Goal: Information Seeking & Learning: Learn about a topic

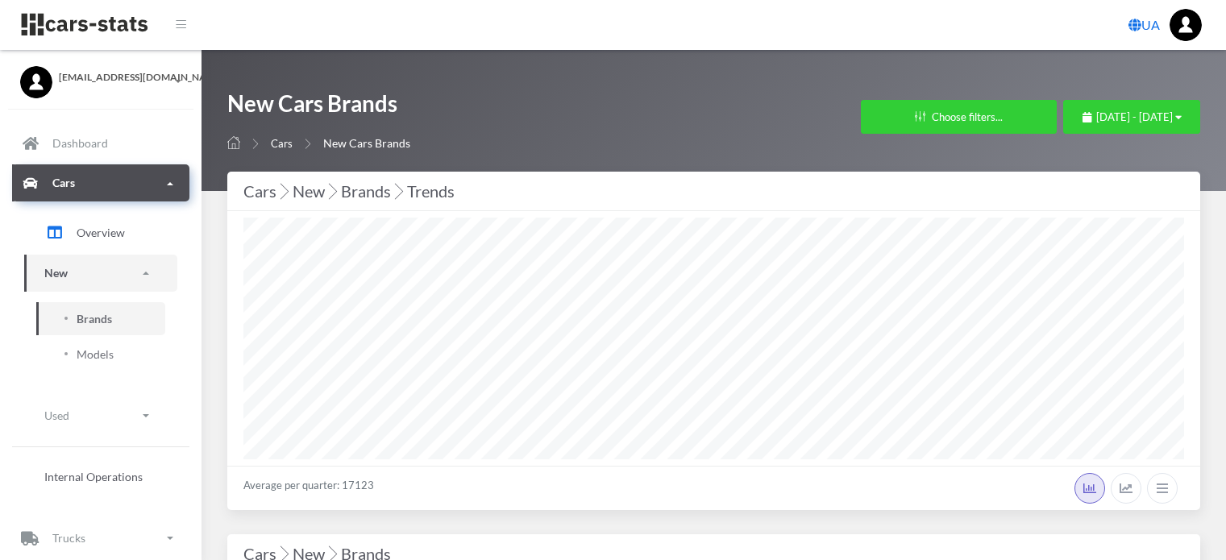
select select "25"
click at [1096, 112] on span "January 1, 2025 - September 19, 2025" at bounding box center [1134, 116] width 77 height 13
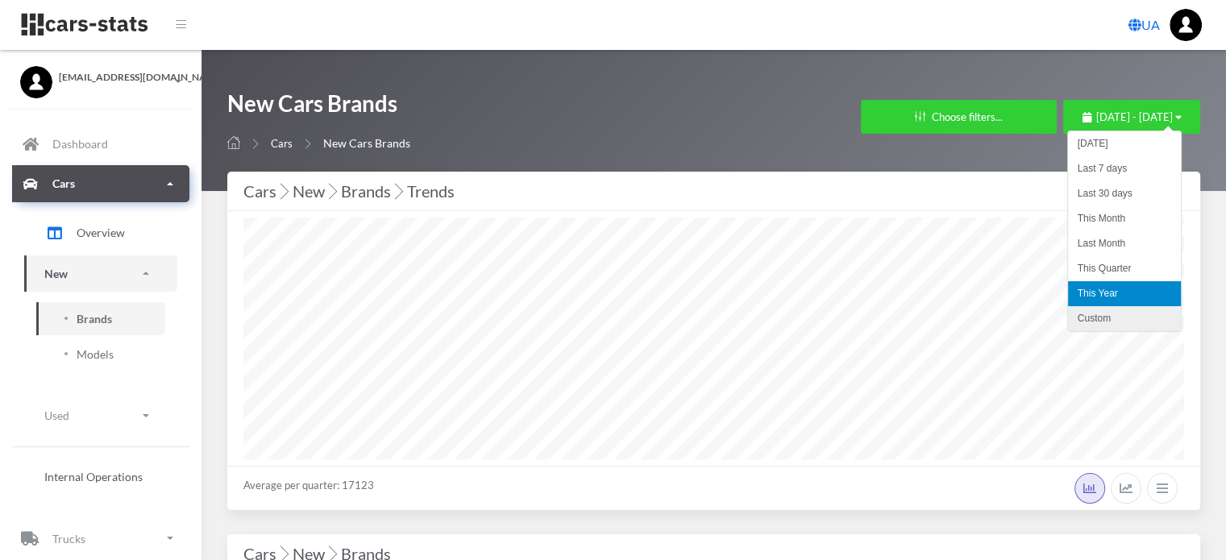
click at [1096, 318] on li "Custom" at bounding box center [1124, 318] width 113 height 25
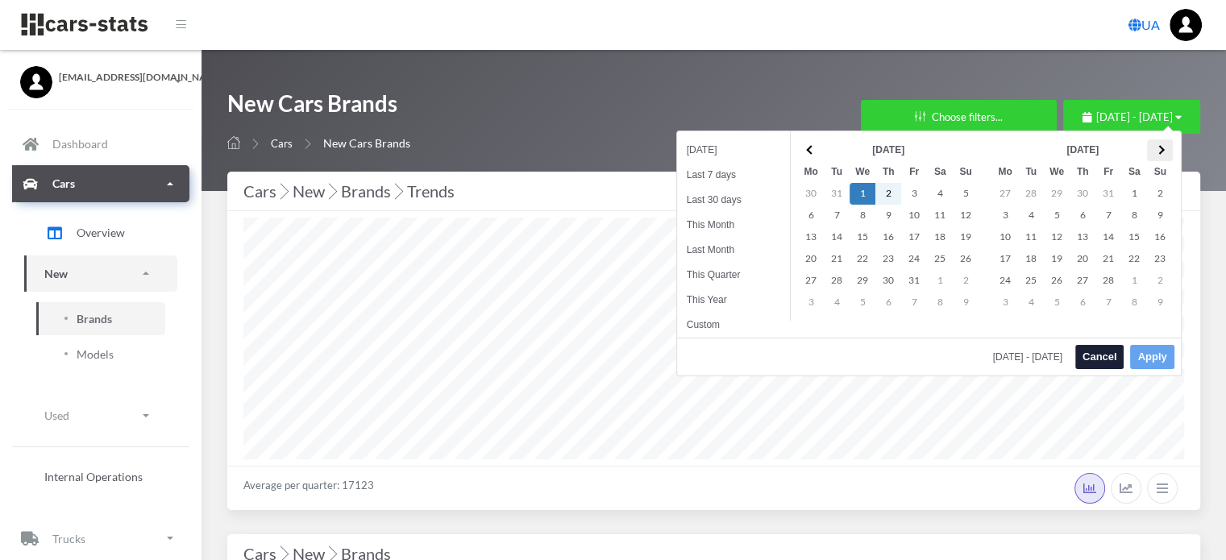
click at [1161, 147] on span at bounding box center [1159, 149] width 9 height 9
click at [1161, 146] on span at bounding box center [1159, 149] width 9 height 9
click at [1161, 145] on span at bounding box center [1159, 149] width 9 height 9
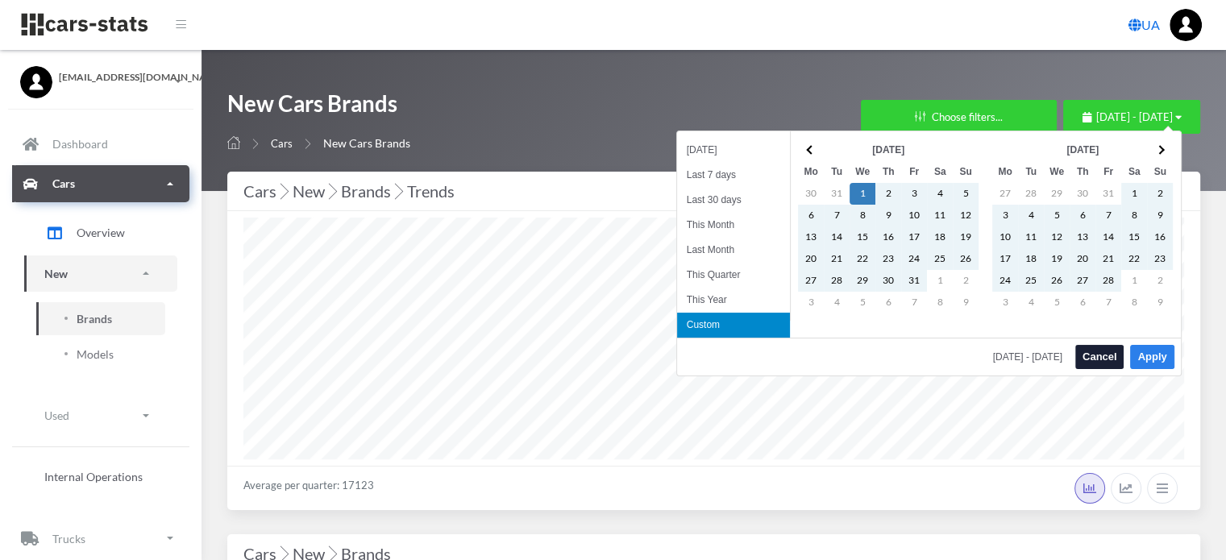
click at [1149, 355] on button "Apply" at bounding box center [1152, 357] width 44 height 24
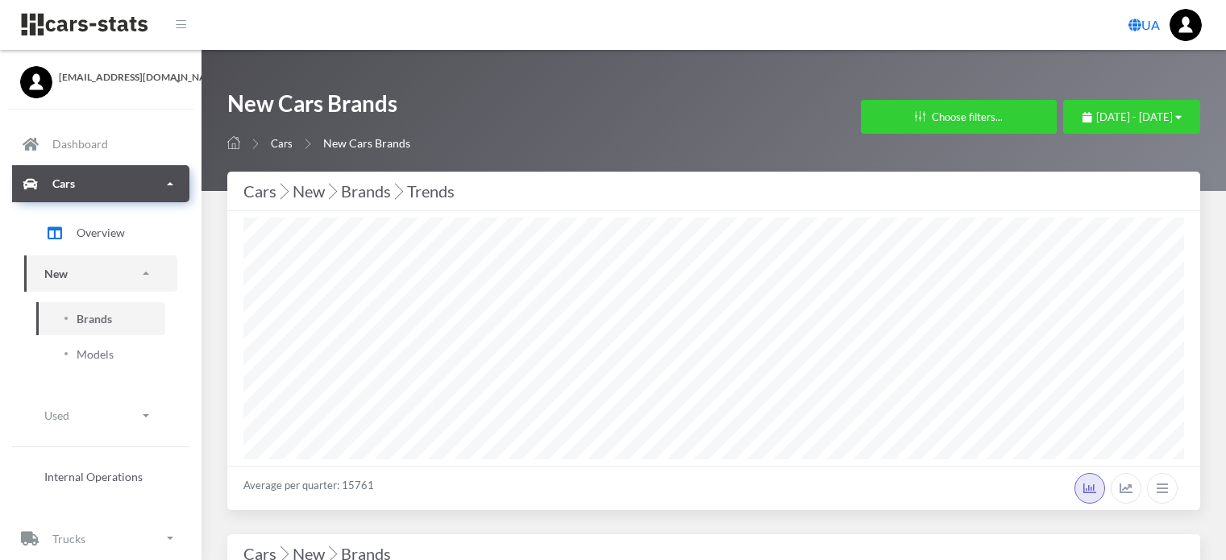
select select "25"
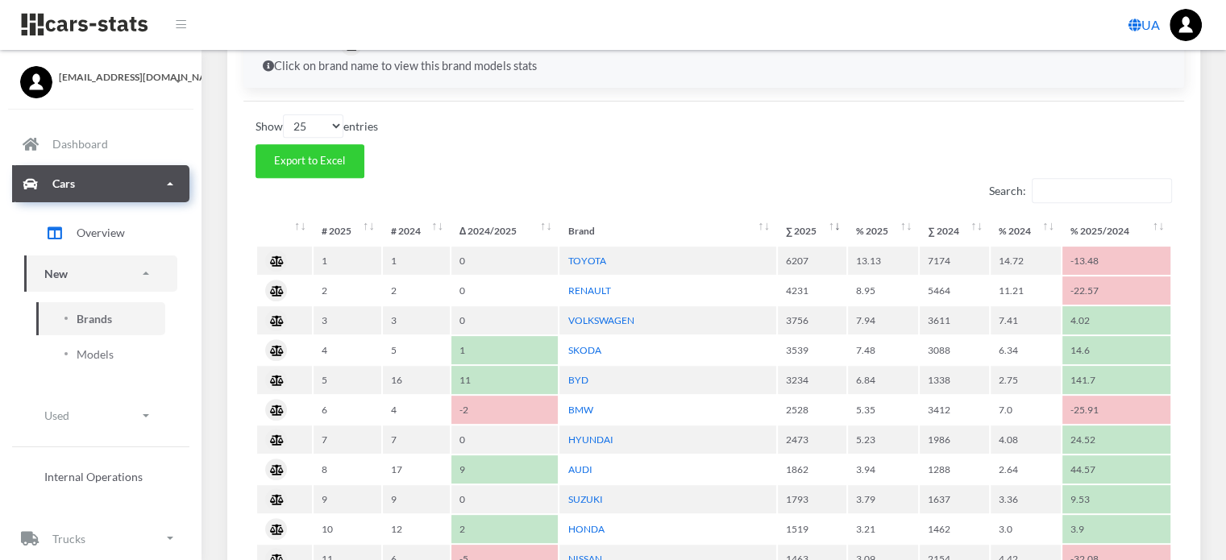
scroll to position [806, 0]
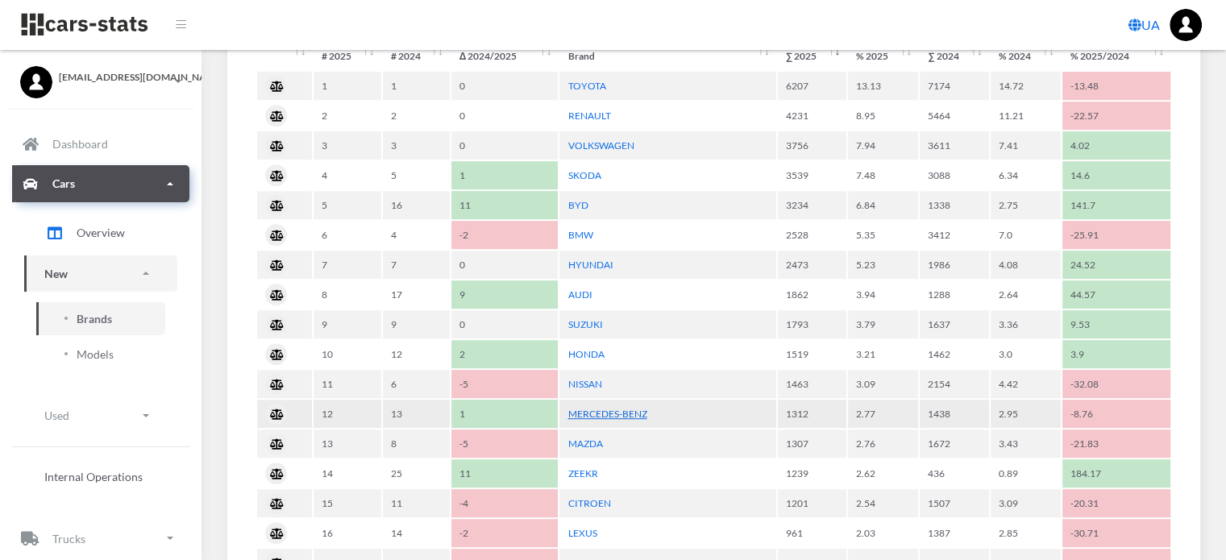
click at [632, 408] on link "MERCEDES-BENZ" at bounding box center [606, 414] width 79 height 12
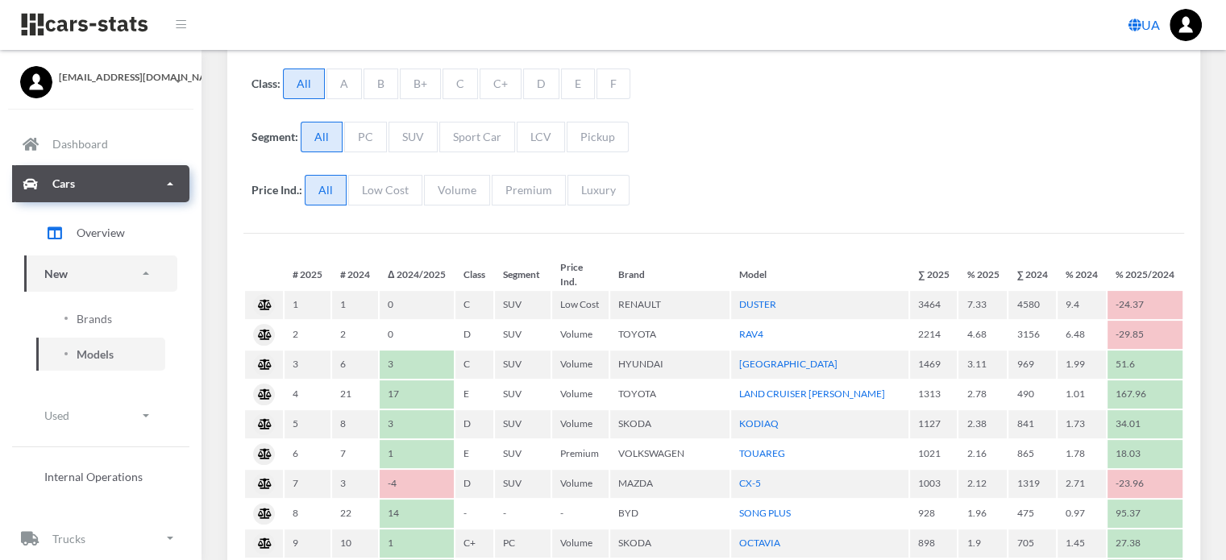
select select "25"
select select "MERCEDES-BENZ"
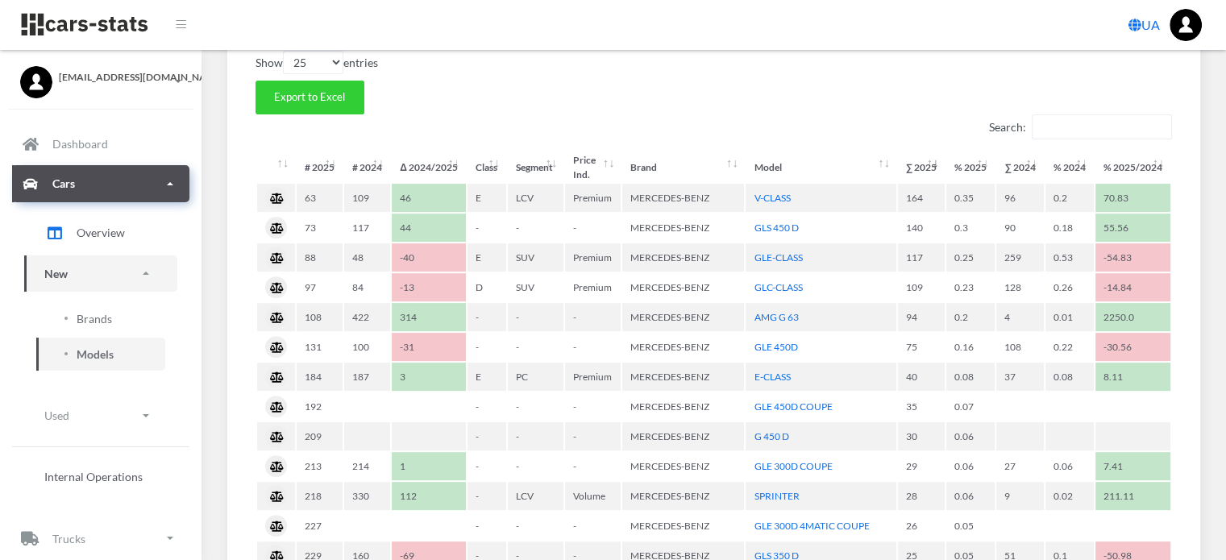
scroll to position [564, 0]
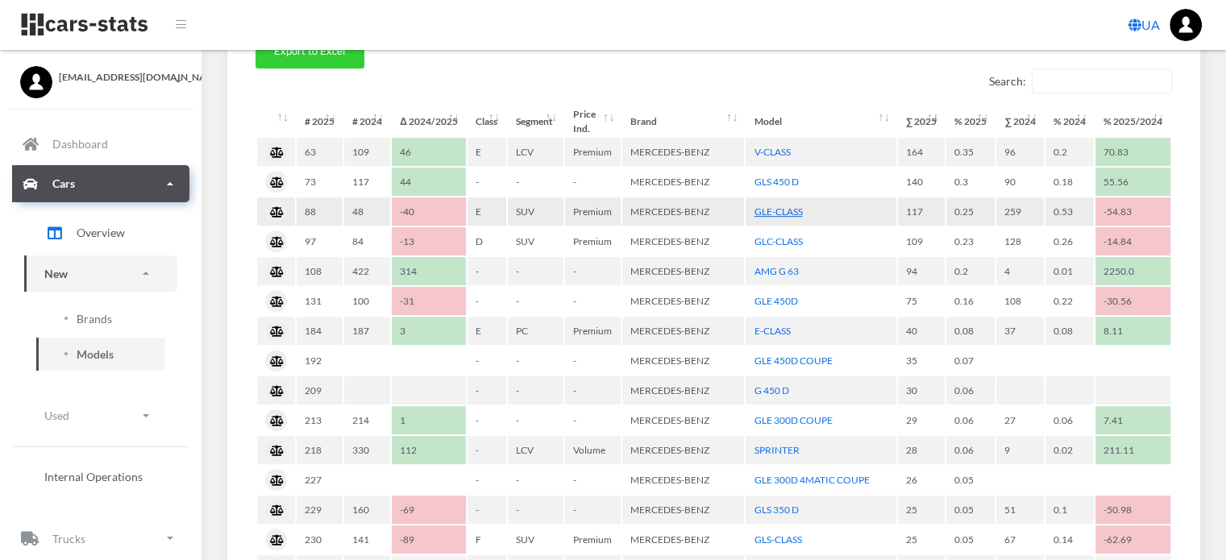
click at [777, 209] on link "GLE-CLASS" at bounding box center [778, 212] width 48 height 12
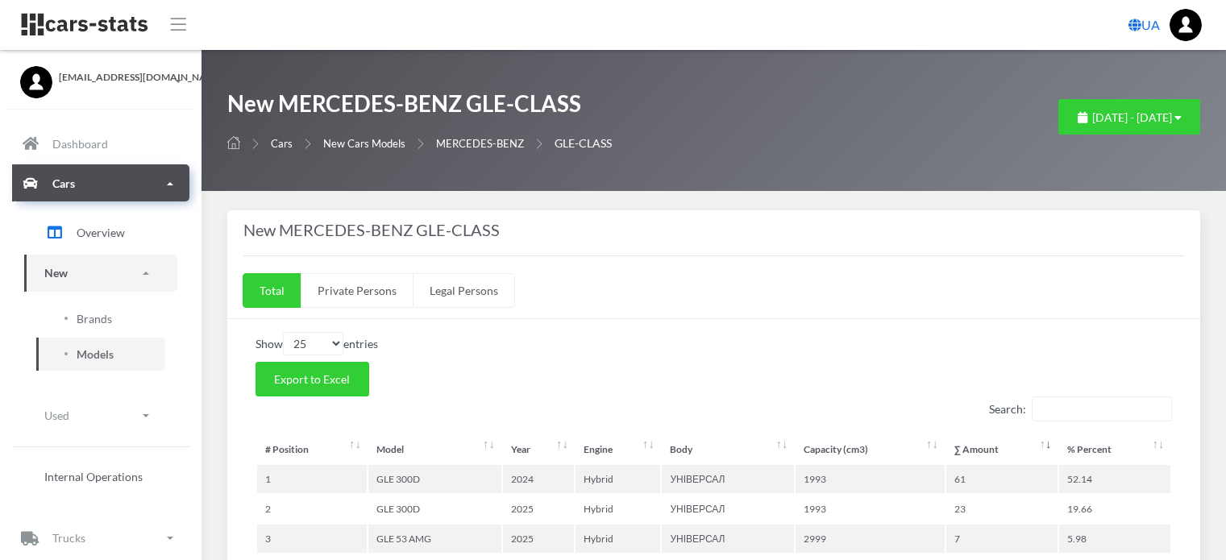
select select "25"
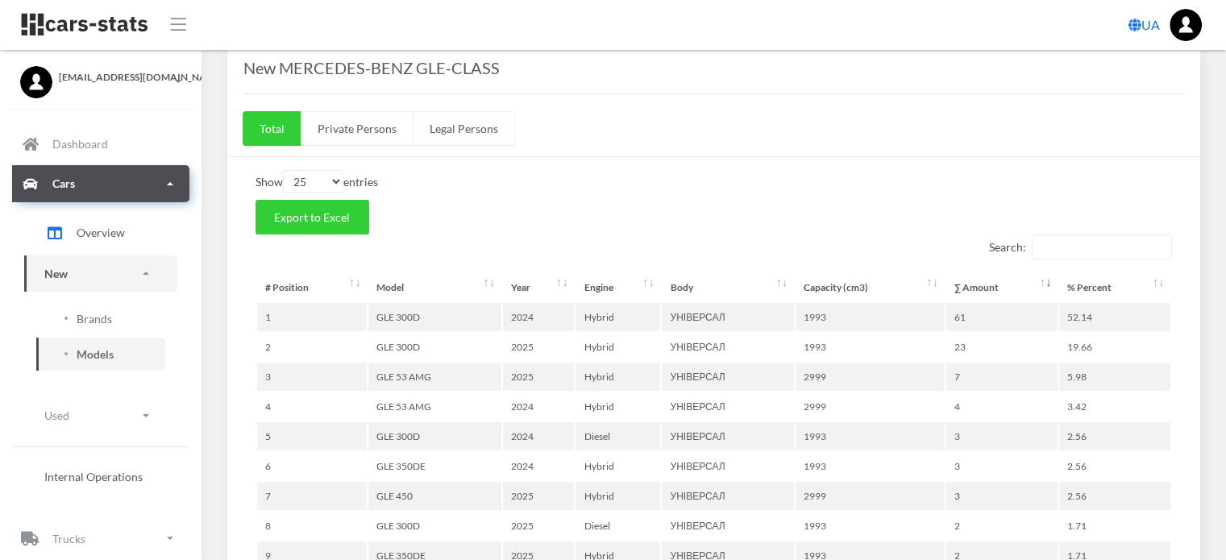
scroll to position [137, 0]
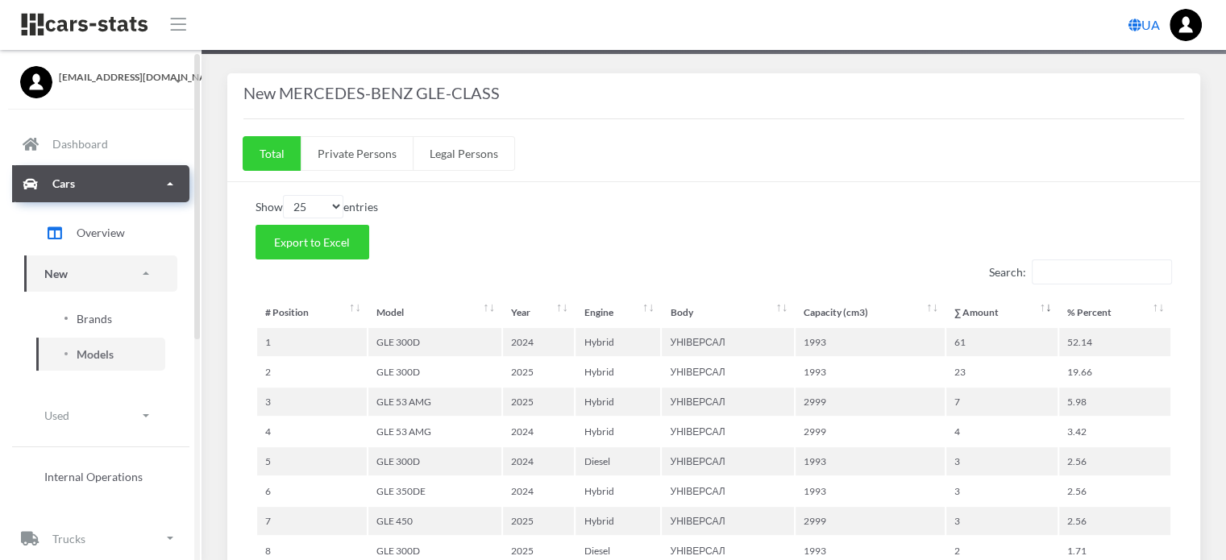
click at [99, 322] on span "Brands" at bounding box center [94, 318] width 35 height 17
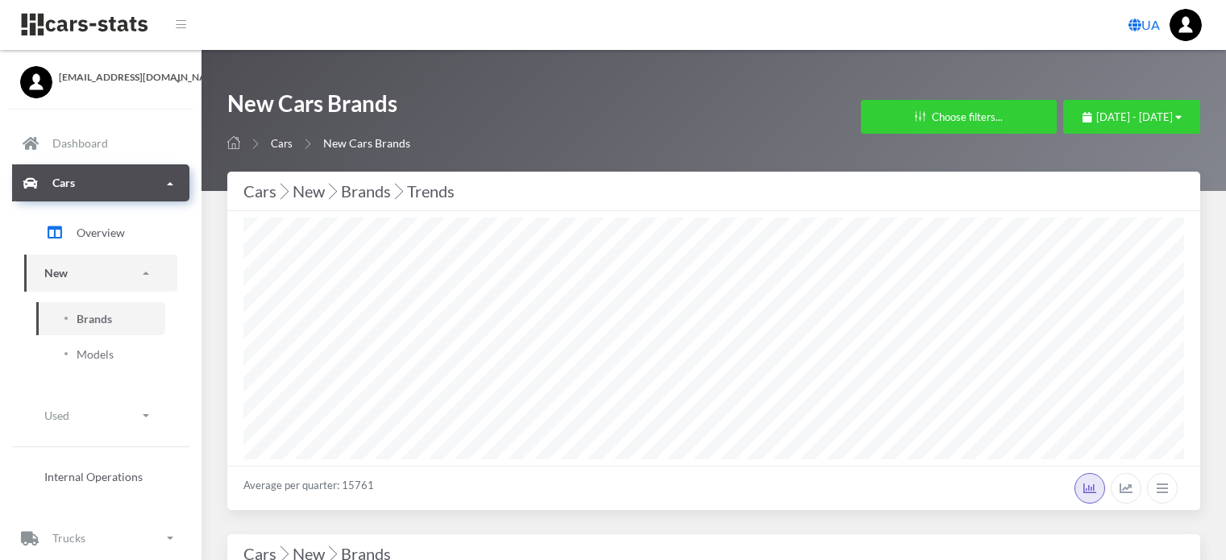
select select "25"
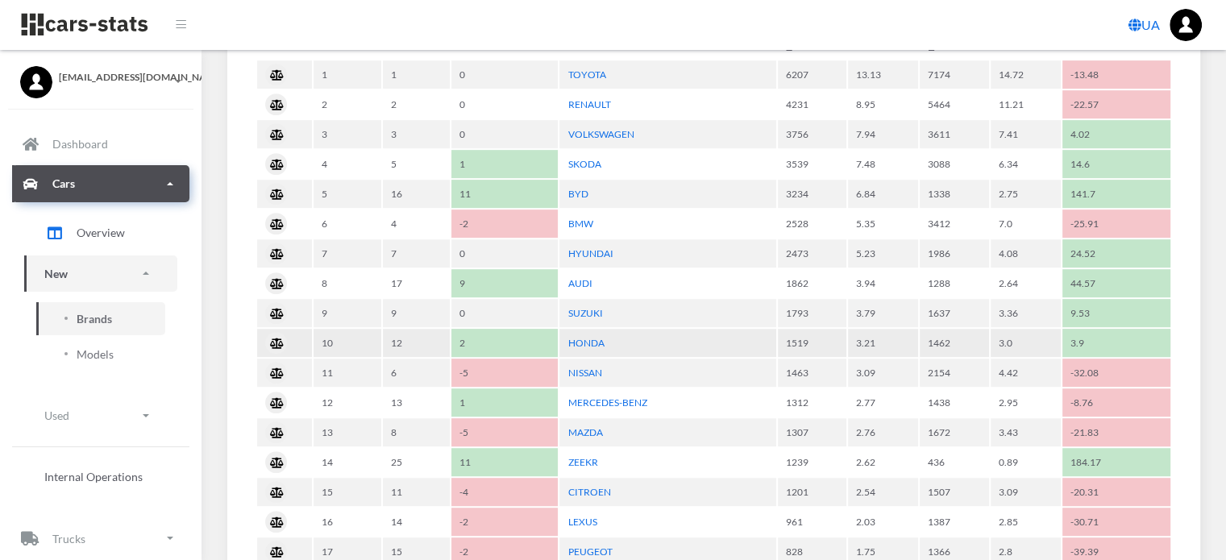
scroll to position [887, 0]
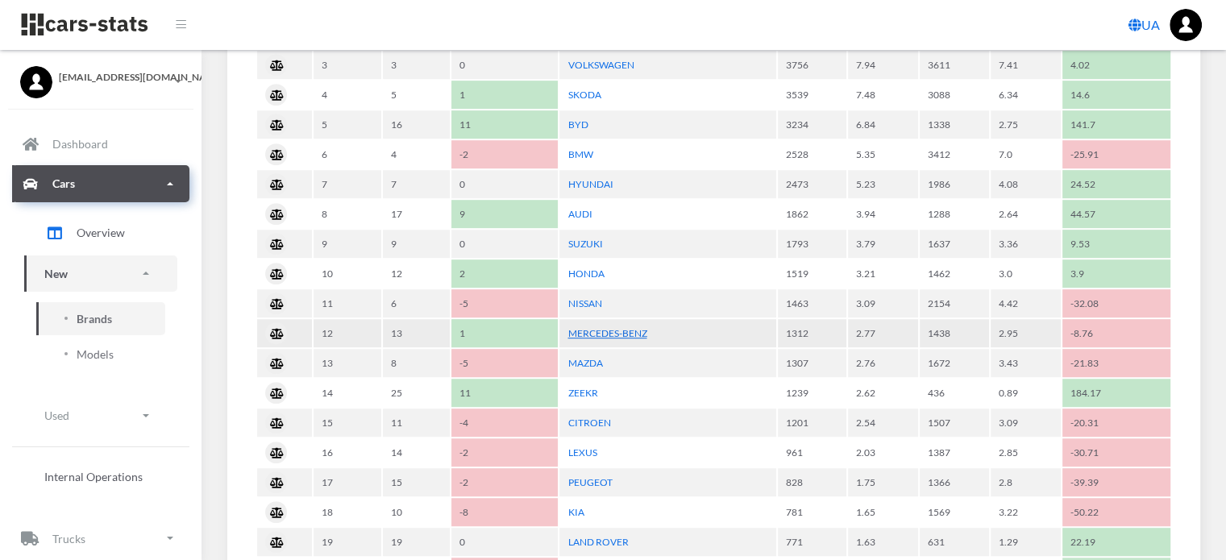
click at [633, 328] on link "MERCEDES-BENZ" at bounding box center [606, 333] width 79 height 12
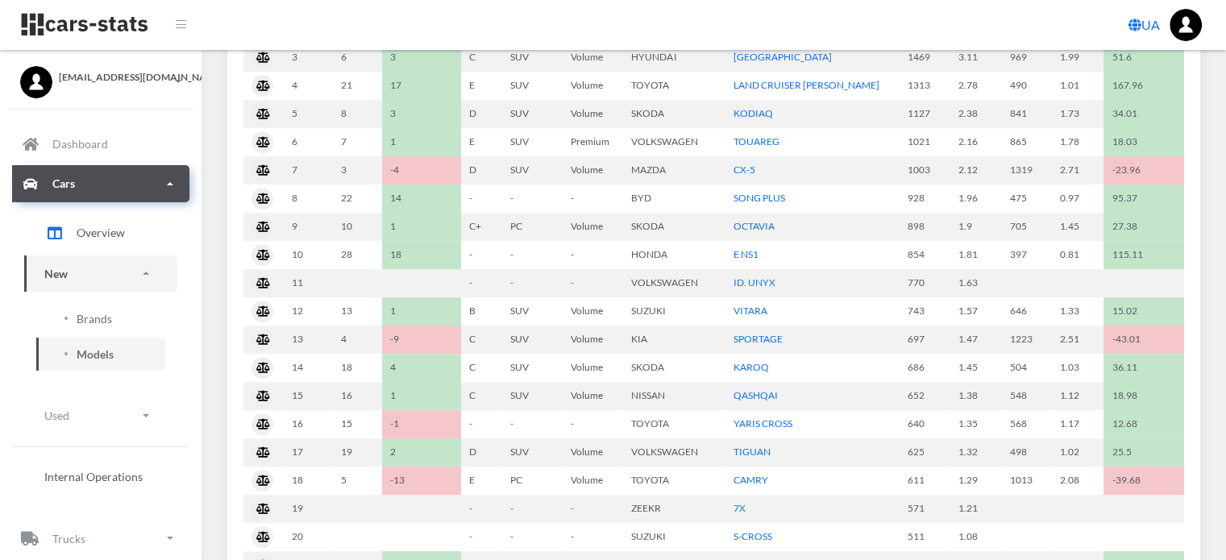
scroll to position [484, 0]
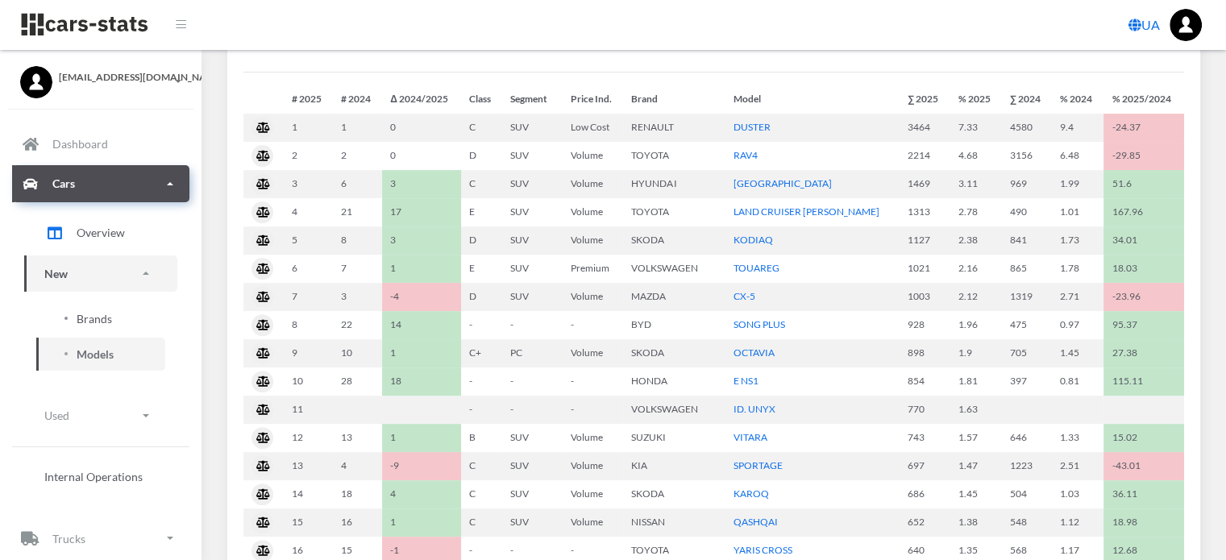
click at [94, 320] on span "Brands" at bounding box center [94, 318] width 35 height 17
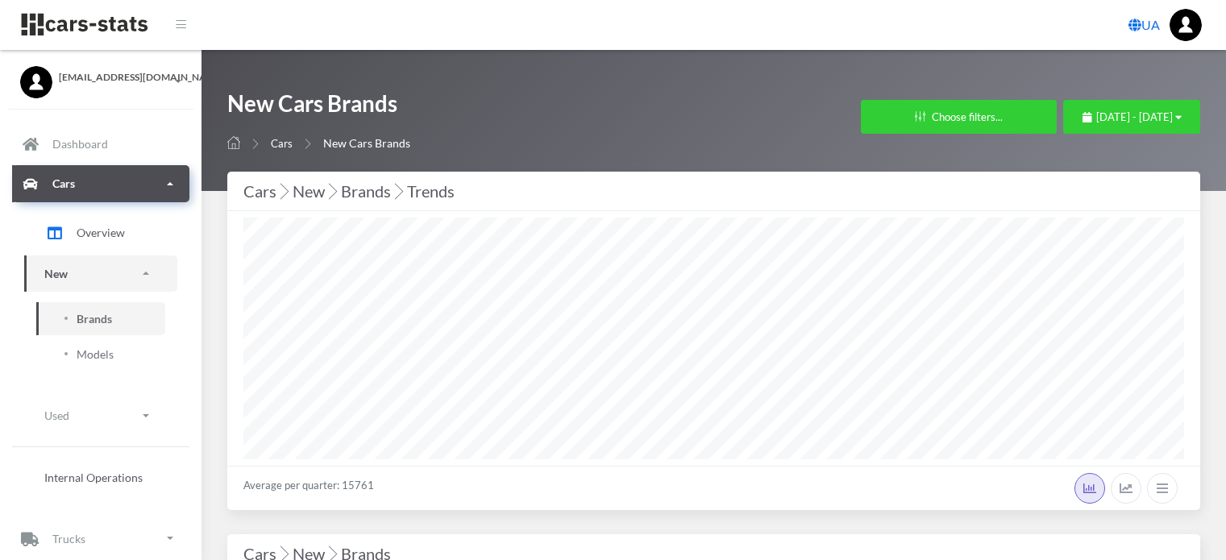
select select "25"
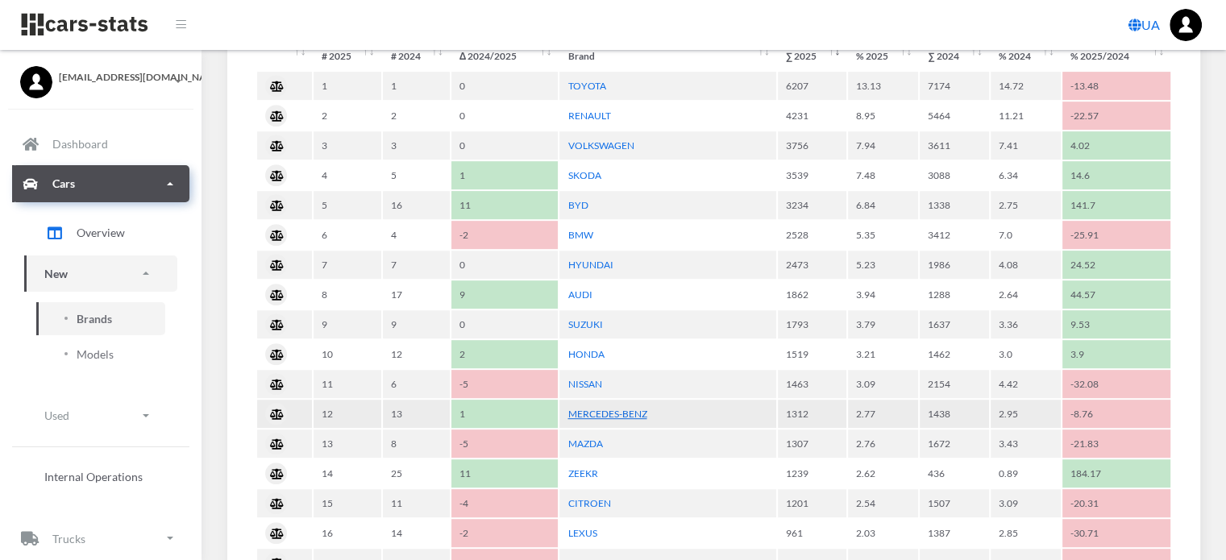
click at [617, 408] on link "MERCEDES-BENZ" at bounding box center [606, 414] width 79 height 12
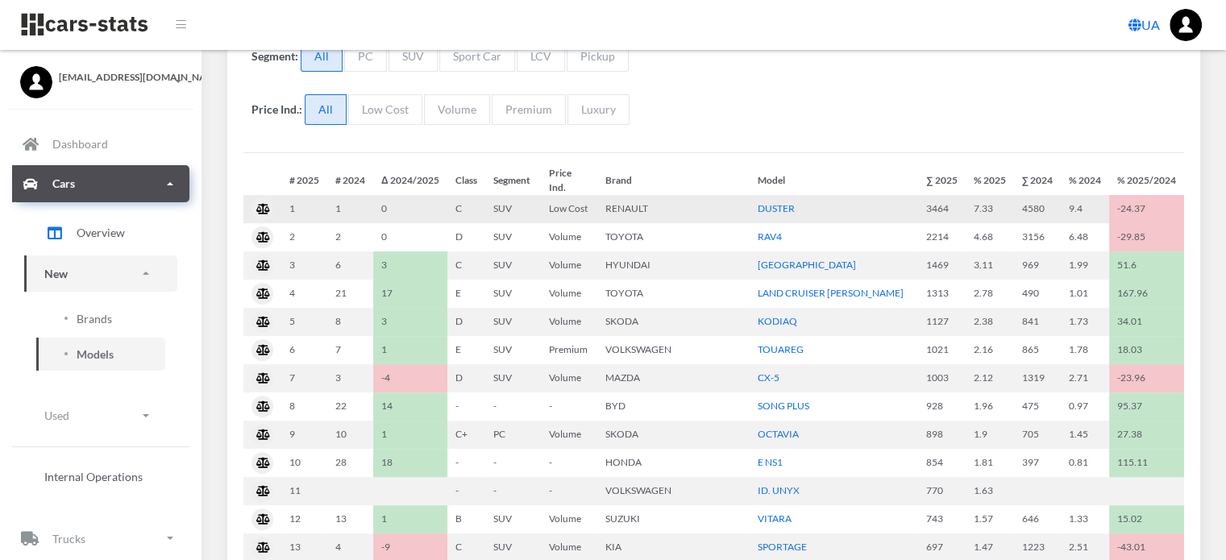
select select "25"
select select "MERCEDES-BENZ"
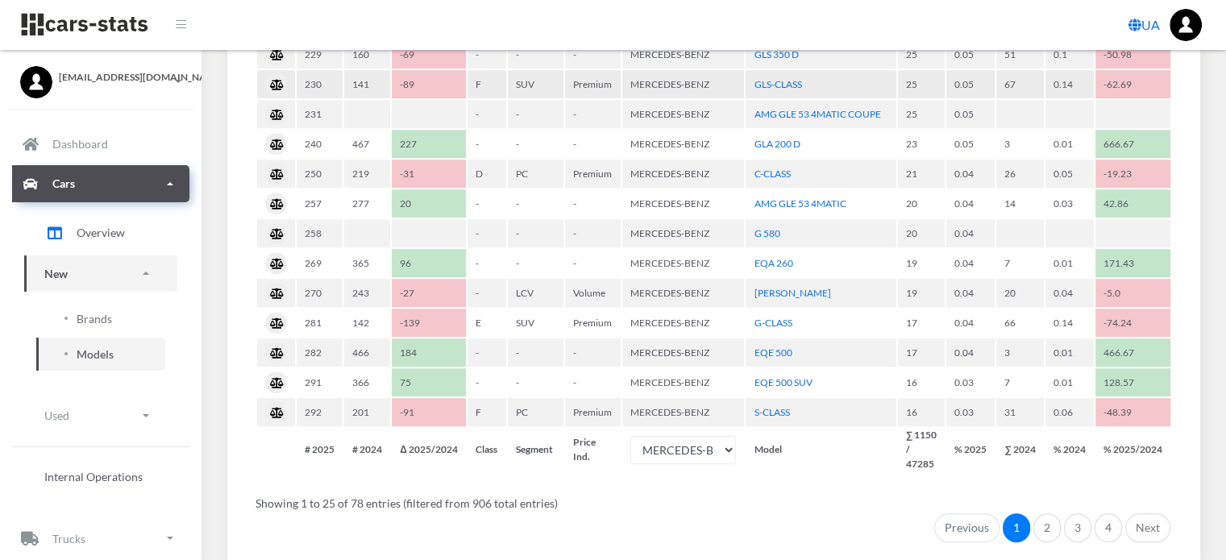
scroll to position [1048, 0]
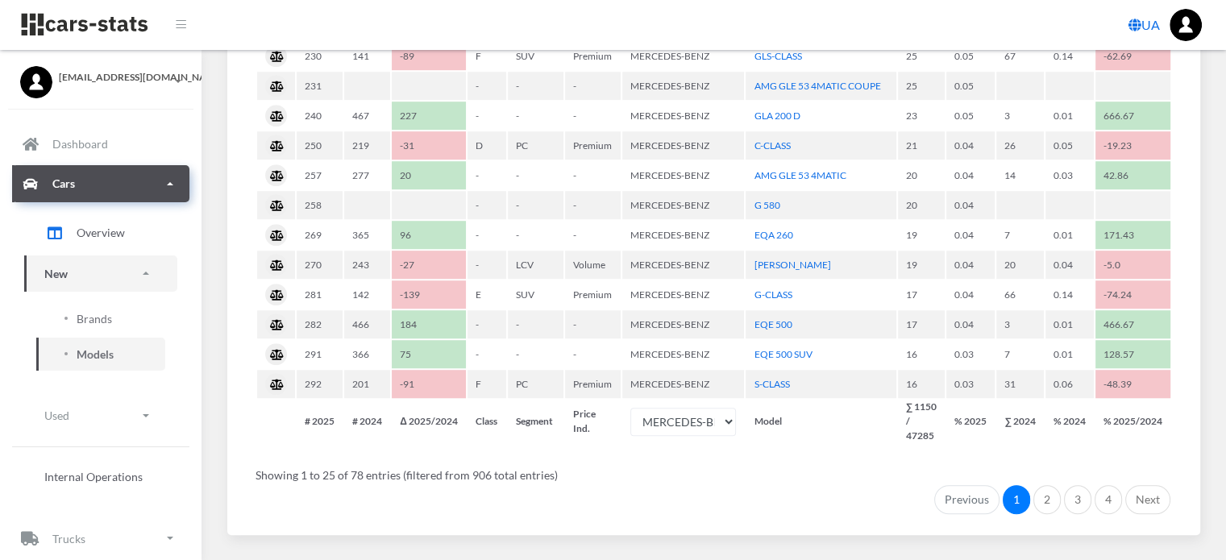
click at [1047, 488] on link "2" at bounding box center [1046, 499] width 27 height 29
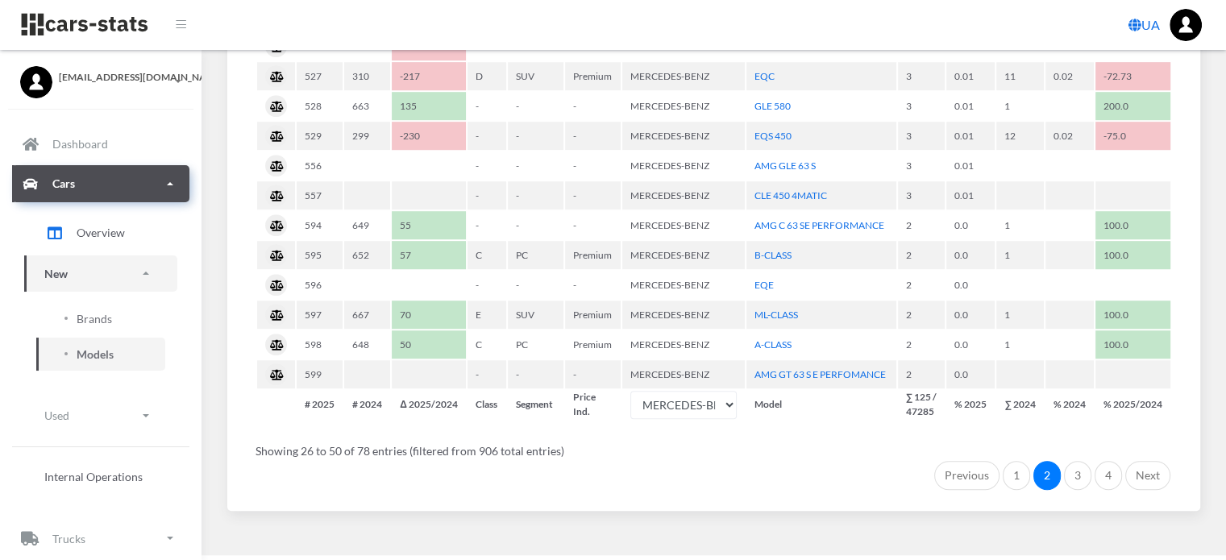
scroll to position [1064, 0]
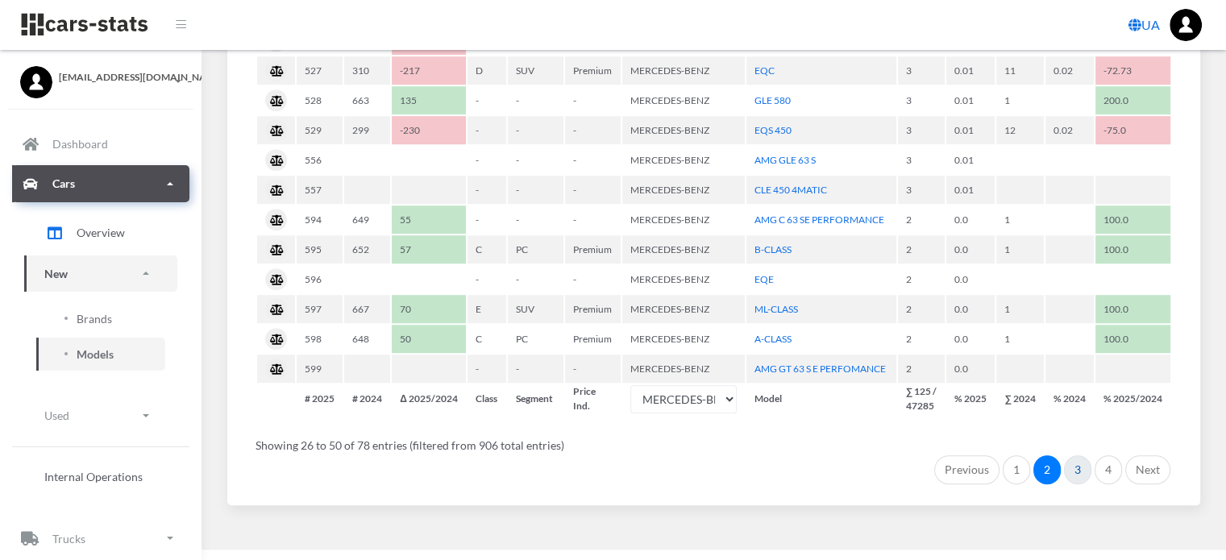
click at [1071, 455] on link "3" at bounding box center [1077, 469] width 27 height 29
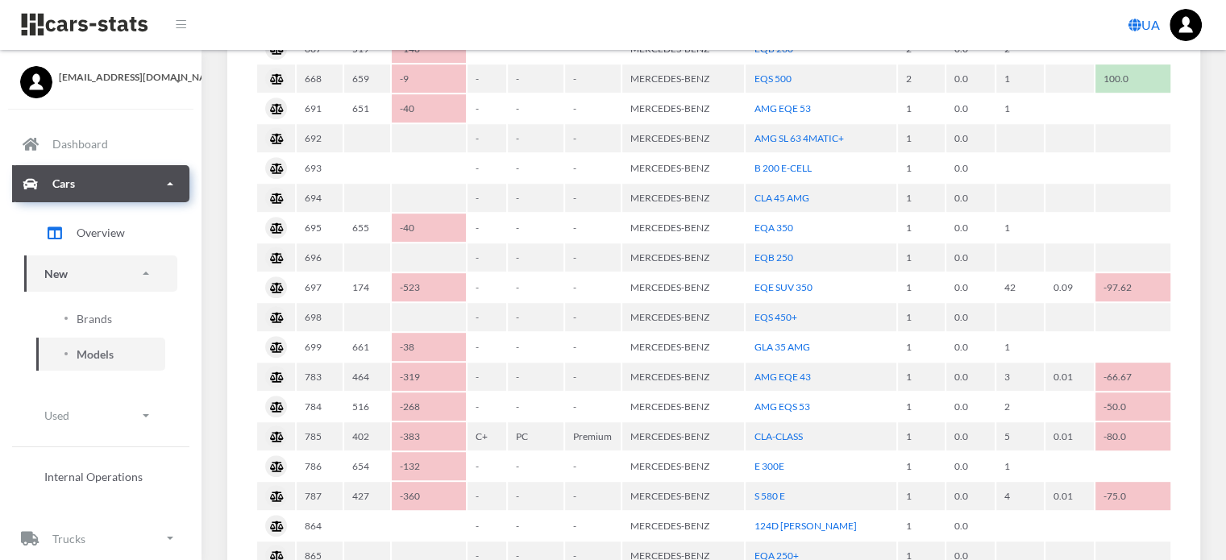
scroll to position [741, 0]
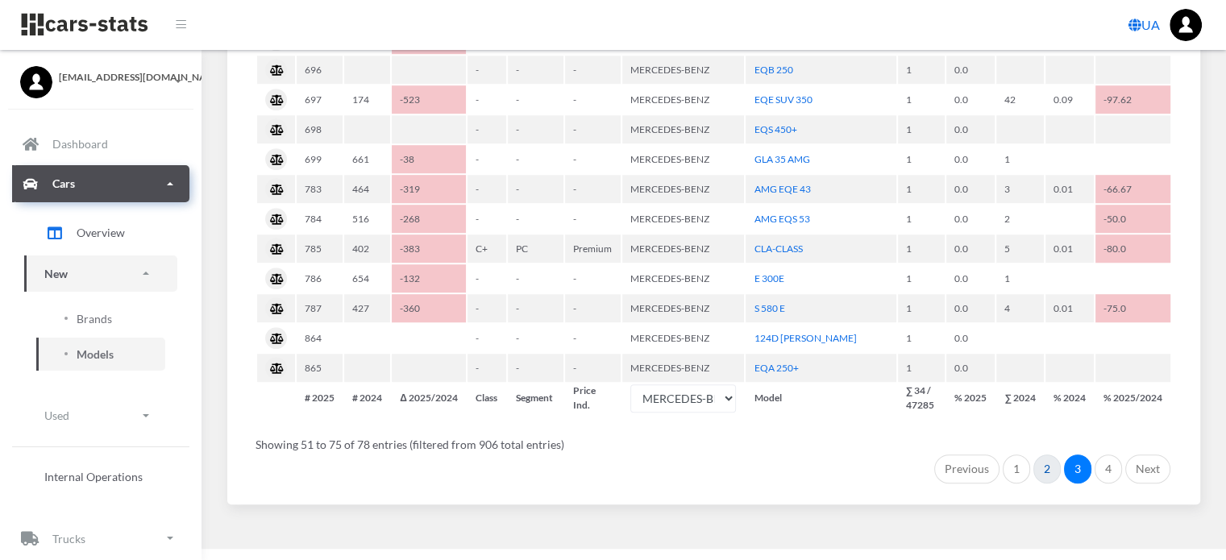
click at [1044, 457] on link "2" at bounding box center [1046, 469] width 27 height 29
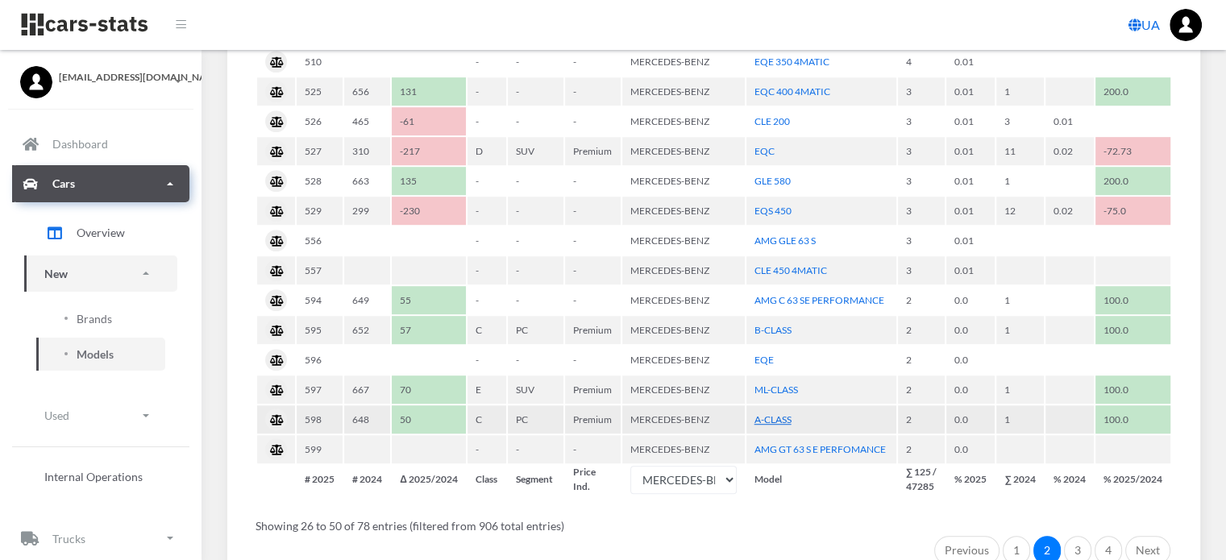
scroll to position [903, 0]
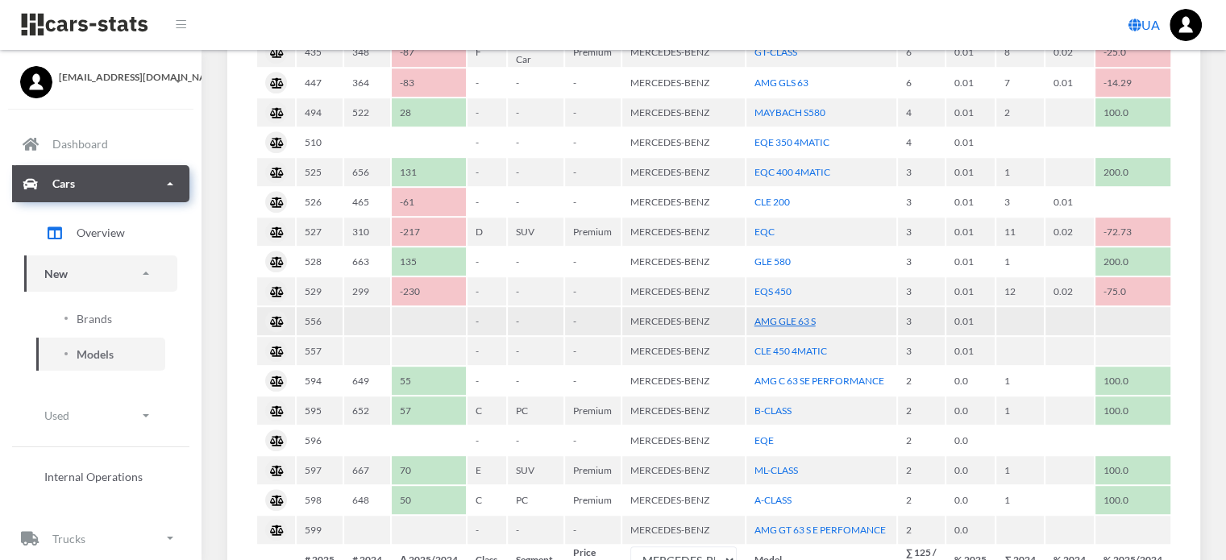
click at [799, 315] on link "AMG GLE 63 S" at bounding box center [784, 321] width 61 height 12
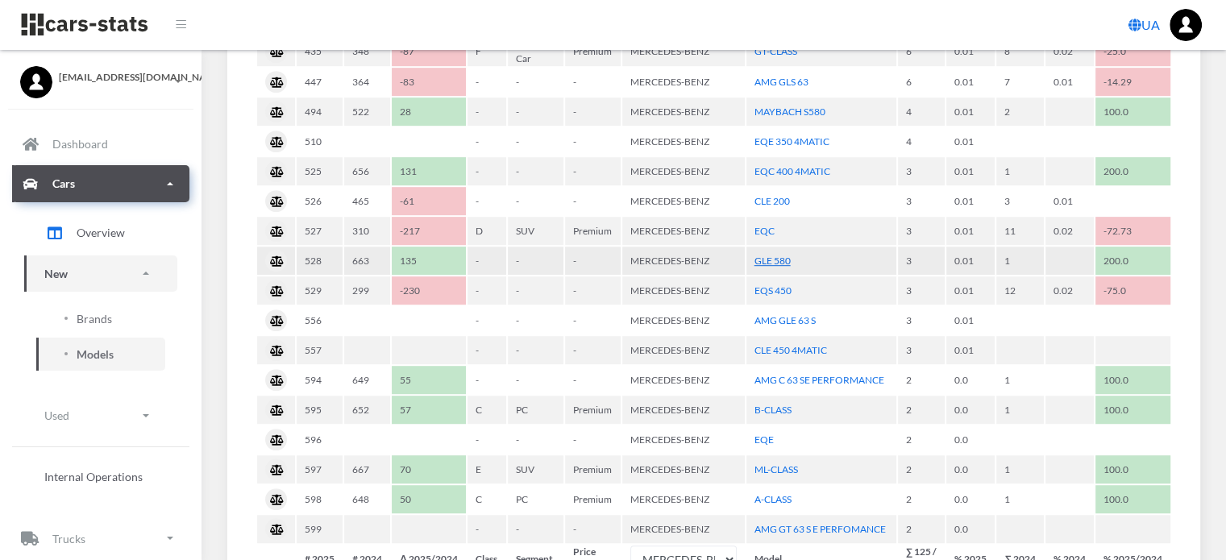
click at [774, 255] on link "GLE 580" at bounding box center [772, 261] width 36 height 12
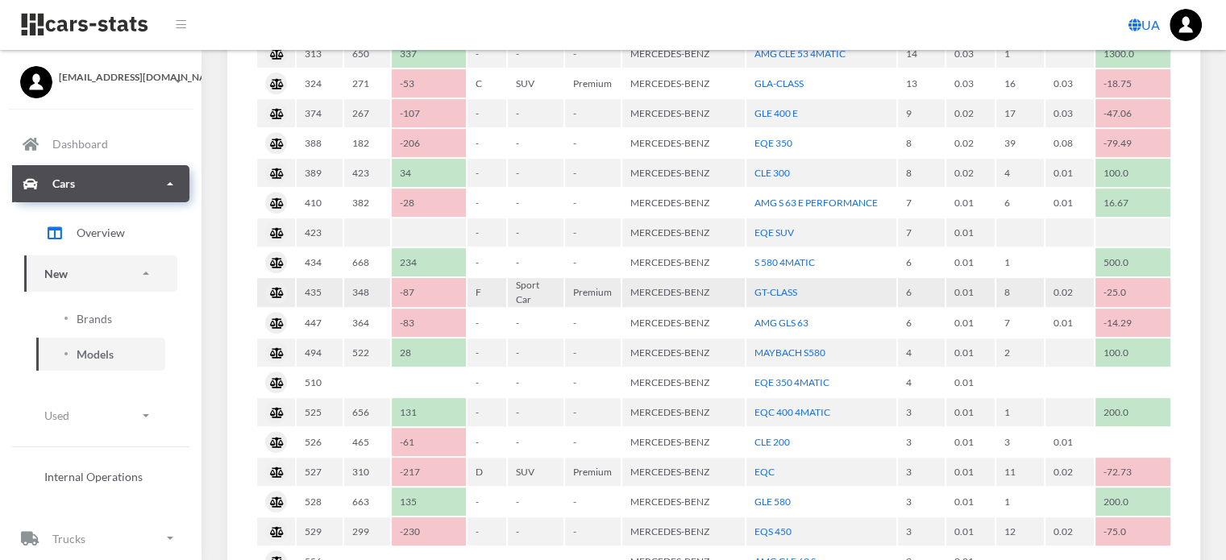
scroll to position [582, 0]
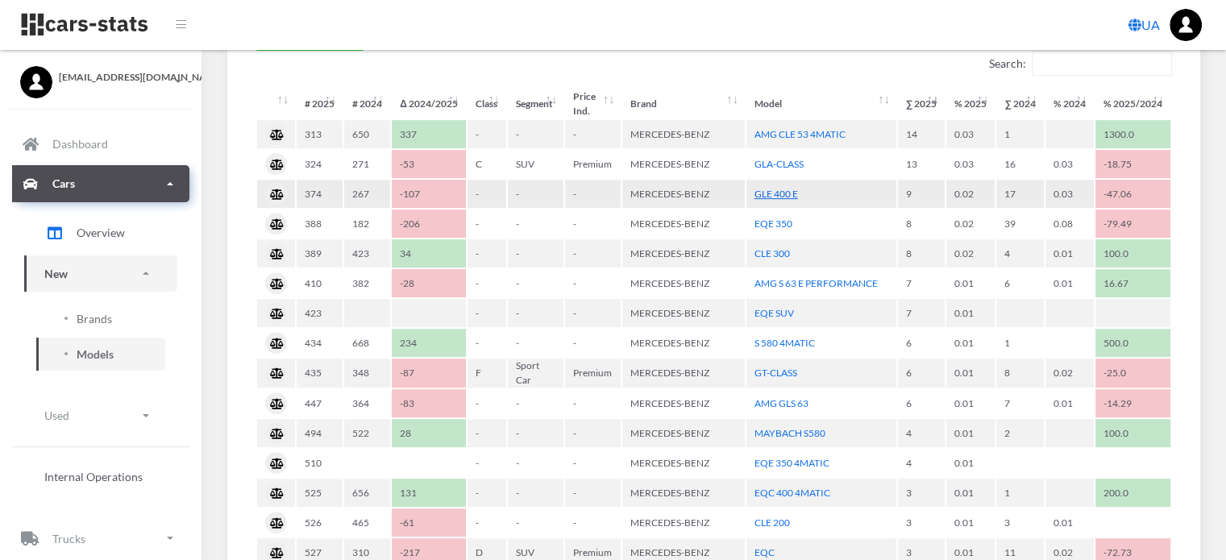
click at [779, 189] on link "GLE 400 E" at bounding box center [776, 194] width 44 height 12
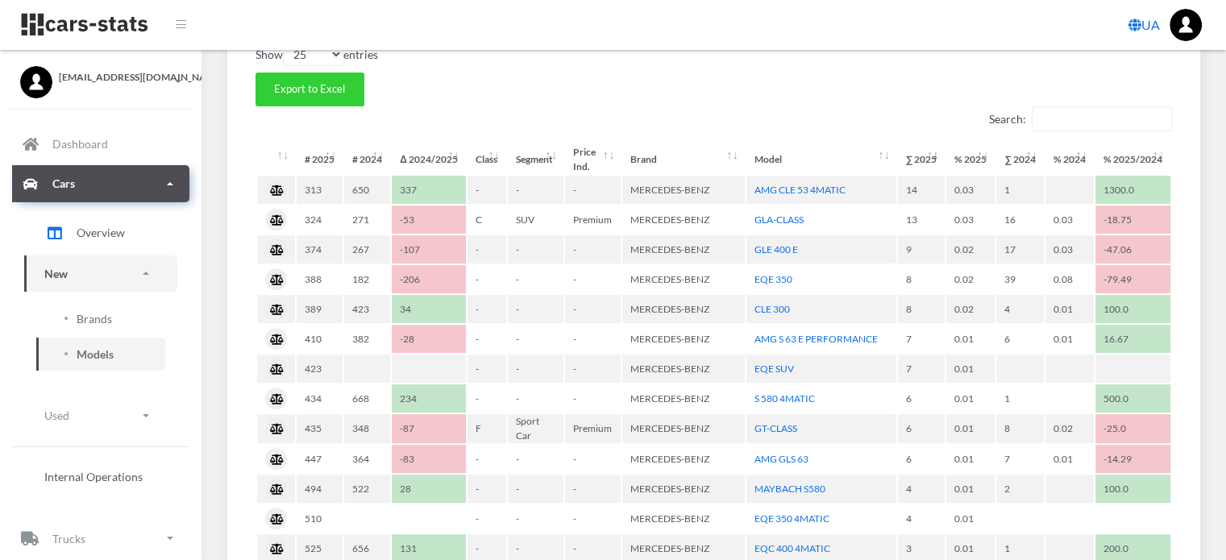
scroll to position [501, 0]
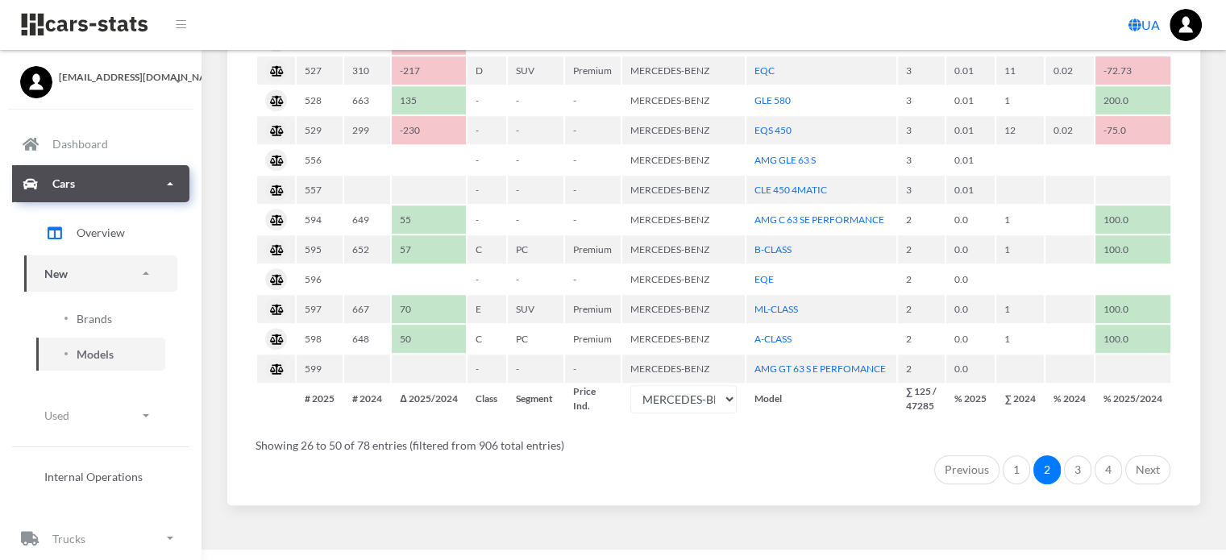
click at [1021, 455] on link "1" at bounding box center [1016, 469] width 27 height 29
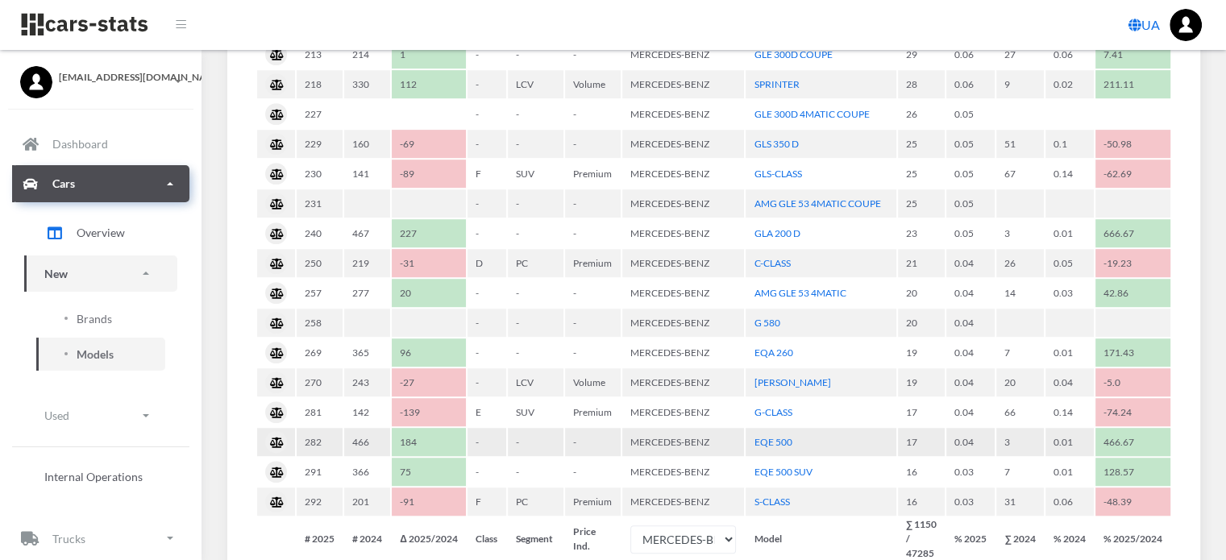
scroll to position [903, 0]
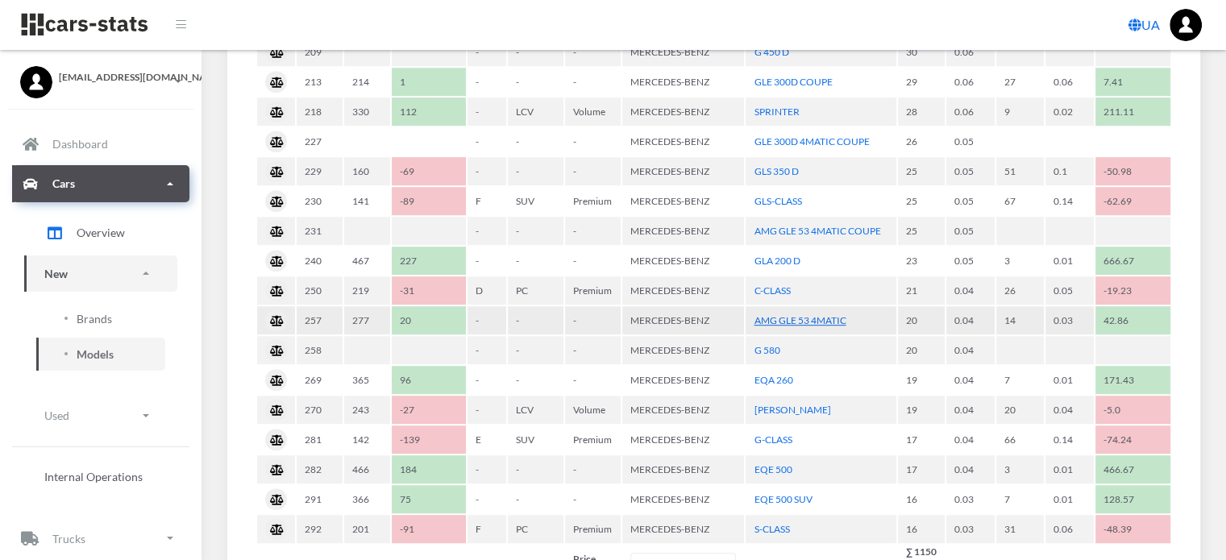
click at [822, 314] on link "AMG GLE 53 4MATIC" at bounding box center [800, 320] width 92 height 12
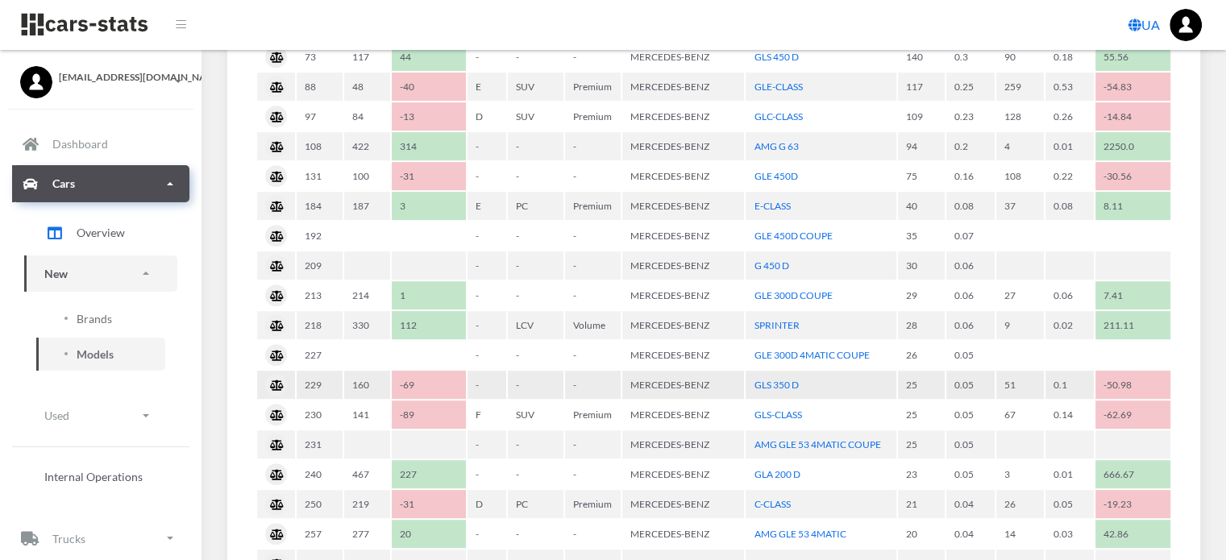
scroll to position [661, 0]
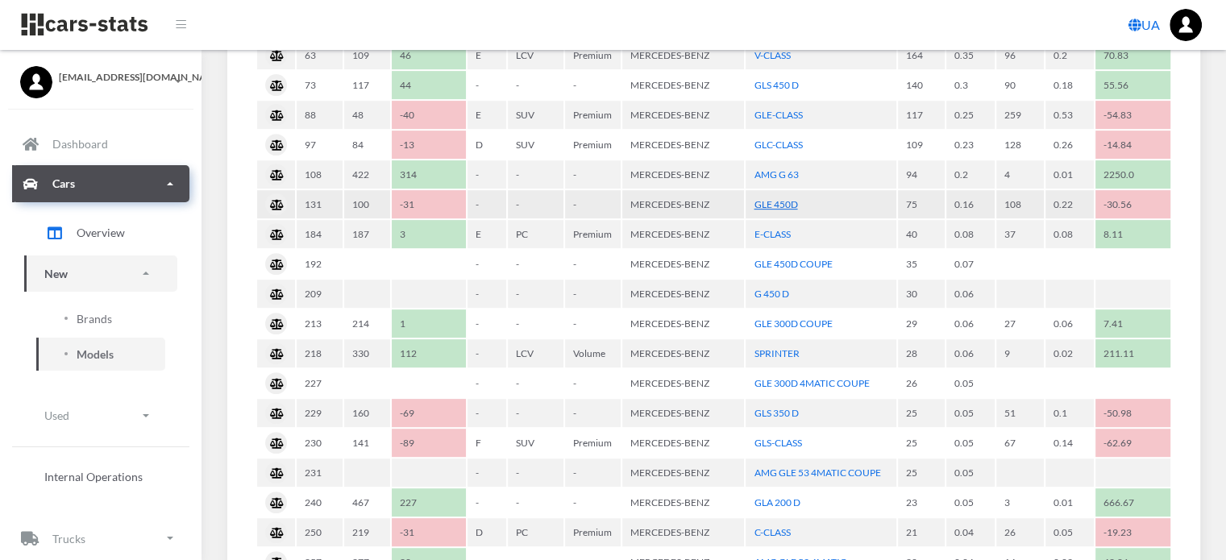
click at [783, 202] on link "GLE 450D" at bounding box center [776, 204] width 44 height 12
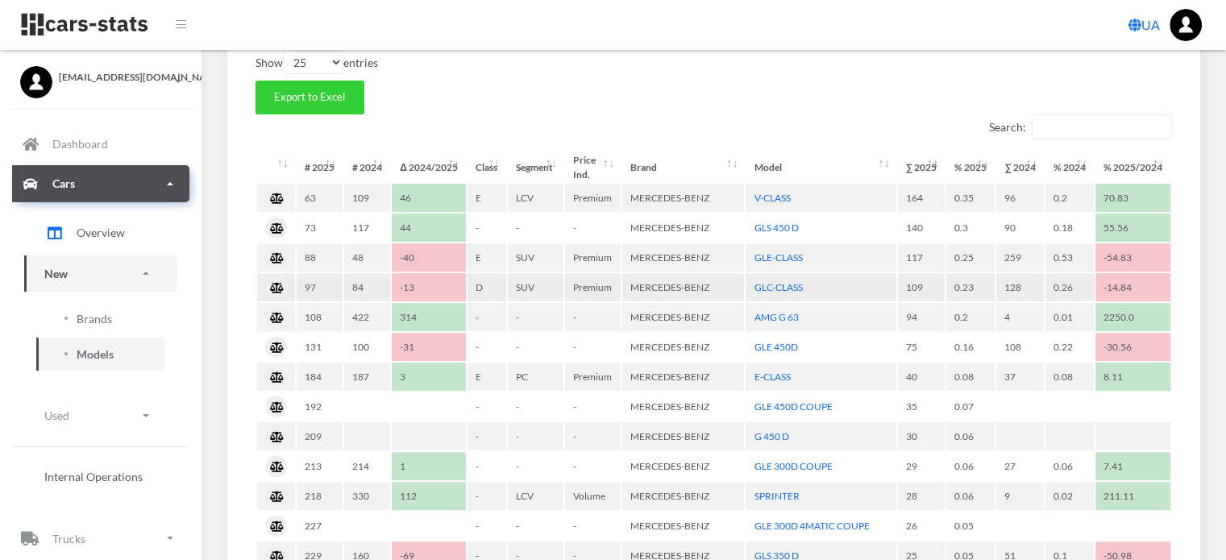
scroll to position [500, 0]
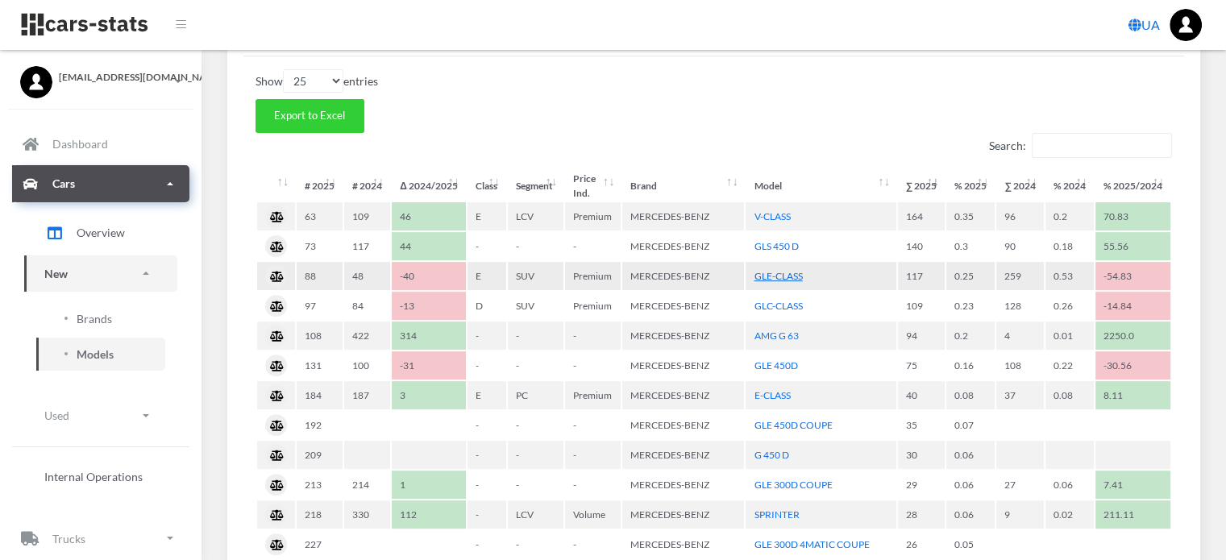
click at [773, 272] on link "GLE-CLASS" at bounding box center [778, 276] width 48 height 12
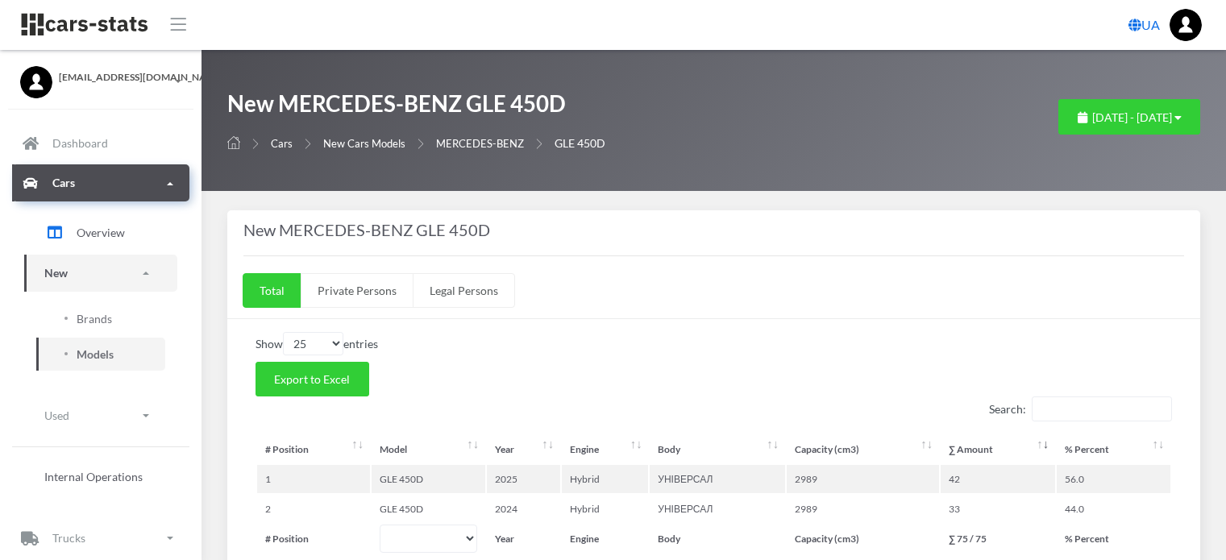
select select "25"
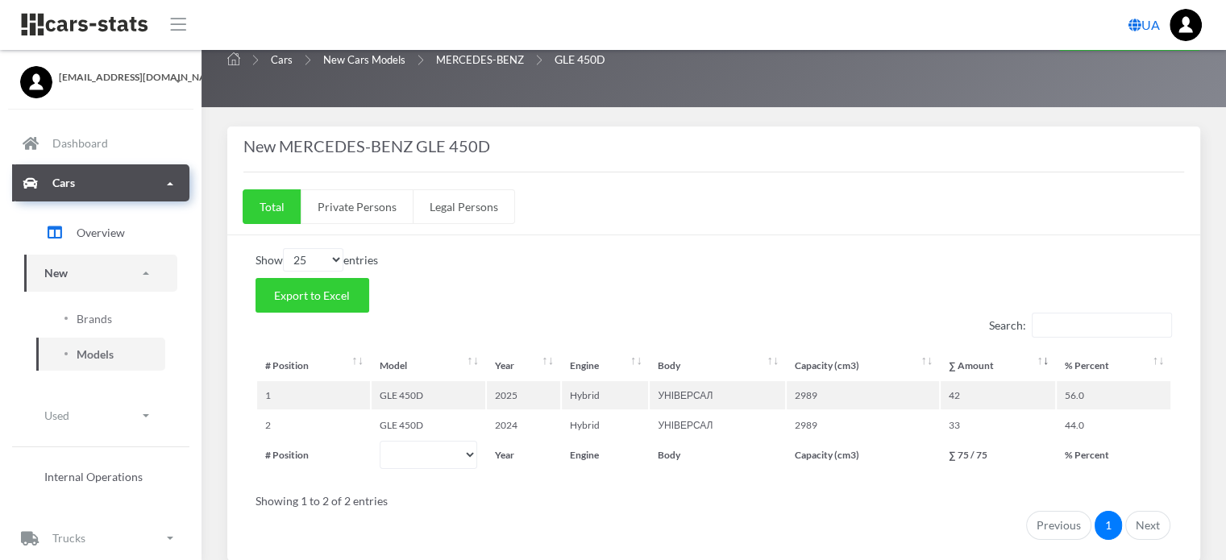
scroll to position [148, 0]
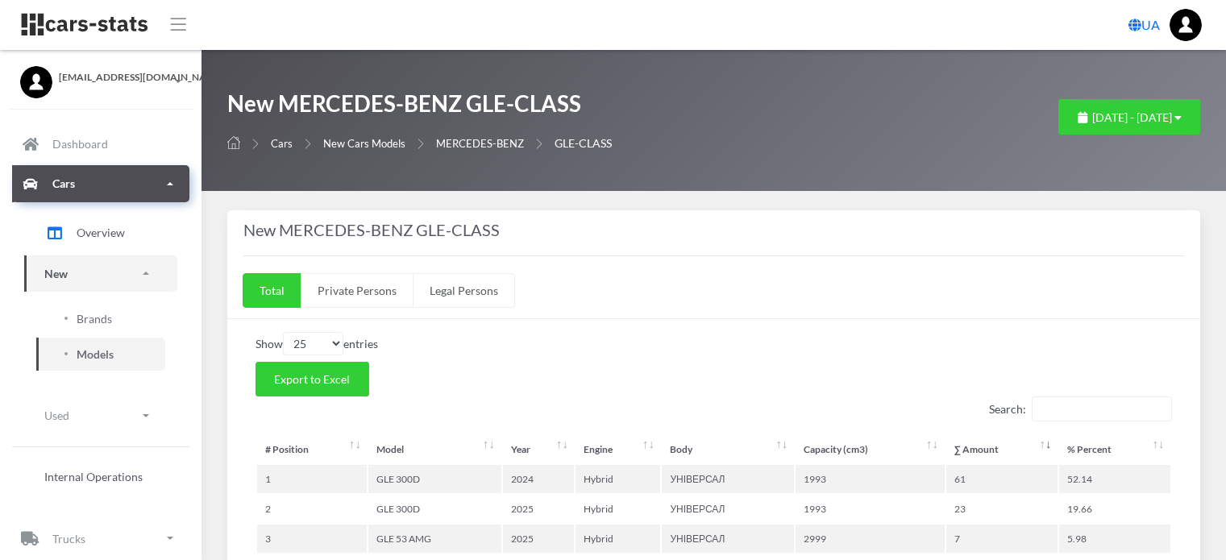
select select "25"
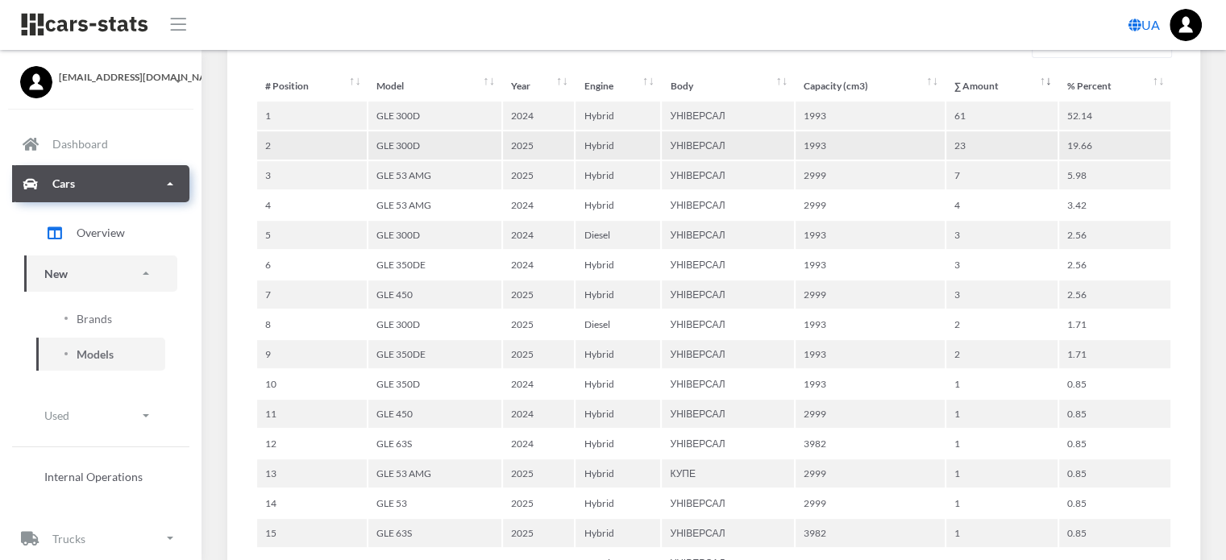
scroll to position [298, 0]
